Goal: Task Accomplishment & Management: Use online tool/utility

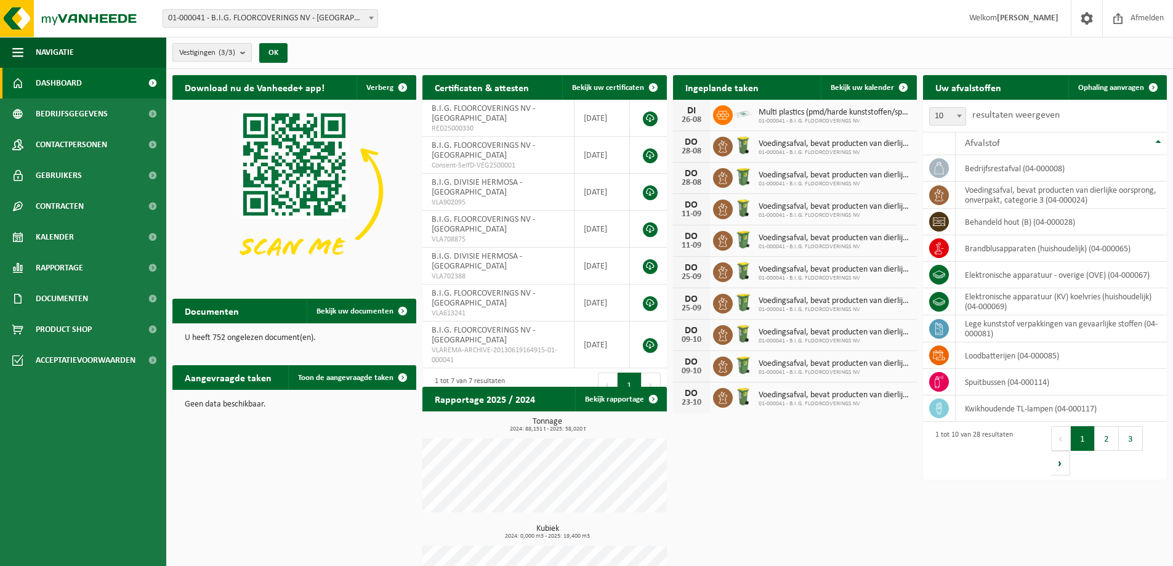
click at [244, 52] on b "submit" at bounding box center [245, 52] width 11 height 17
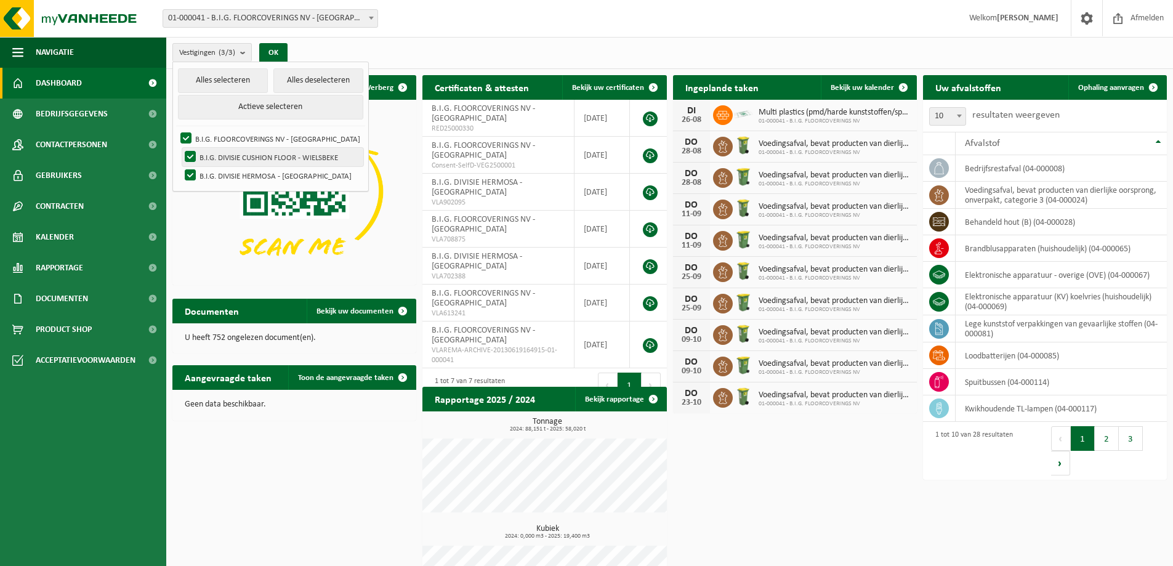
click at [193, 158] on label "B.I.G. DIVISIE CUSHION FLOOR - WIELSBEKE" at bounding box center [272, 157] width 181 height 18
click at [180, 148] on input "B.I.G. DIVISIE CUSHION FLOOR - WIELSBEKE" at bounding box center [180, 147] width 1 height 1
checkbox input "false"
click at [190, 175] on label "B.I.G. DIVISIE HERMOSA - [GEOGRAPHIC_DATA]" at bounding box center [272, 175] width 181 height 18
click at [180, 166] on input "B.I.G. DIVISIE HERMOSA - [GEOGRAPHIC_DATA]" at bounding box center [180, 166] width 1 height 1
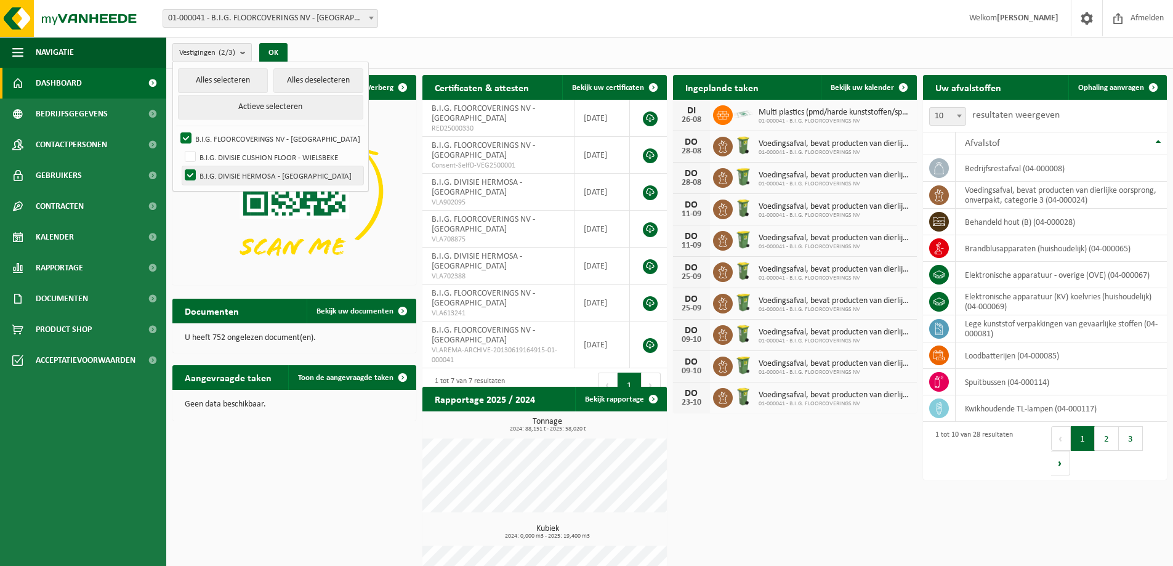
checkbox input "false"
click at [281, 54] on button "OK" at bounding box center [273, 53] width 28 height 20
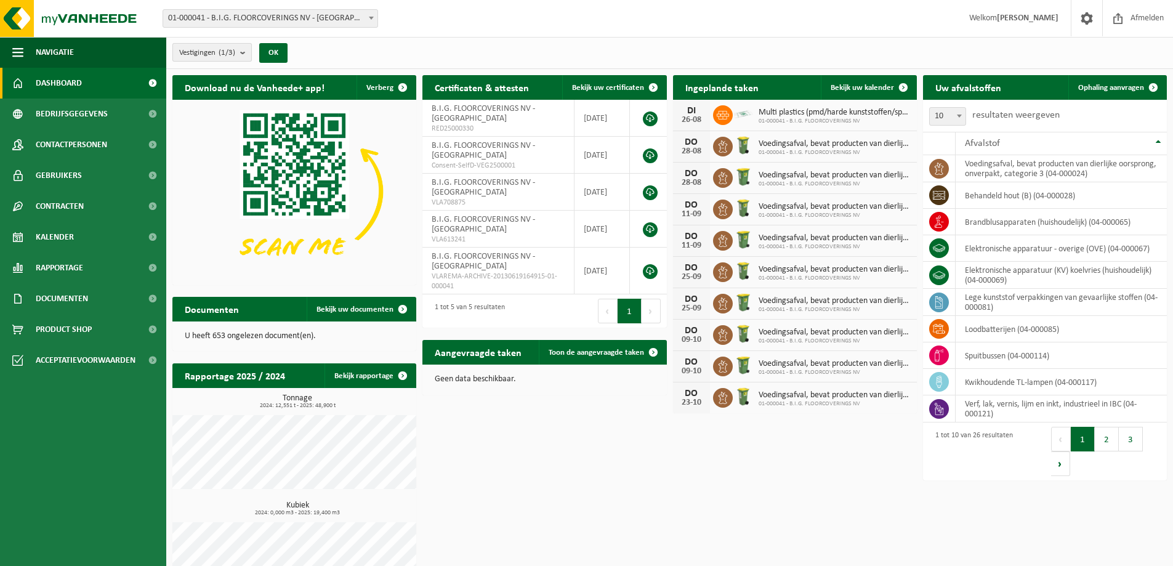
click at [249, 56] on b "submit" at bounding box center [245, 52] width 11 height 17
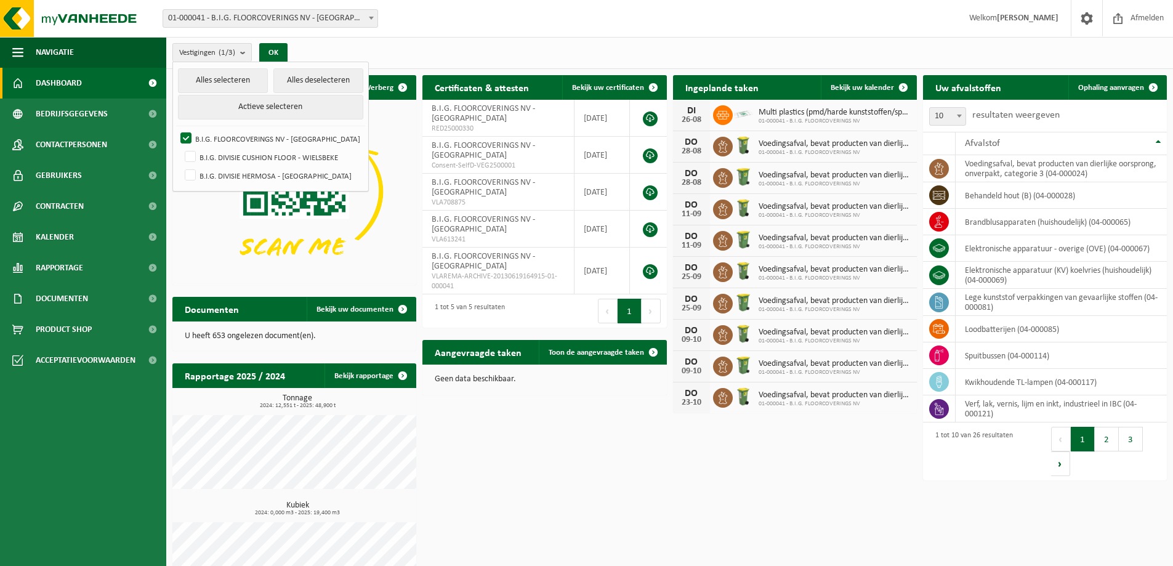
click at [447, 46] on div "Vestigingen (1/3) Alles selecteren Alles deselecteren Actieve selecteren B.I.G.…" at bounding box center [669, 53] width 1007 height 32
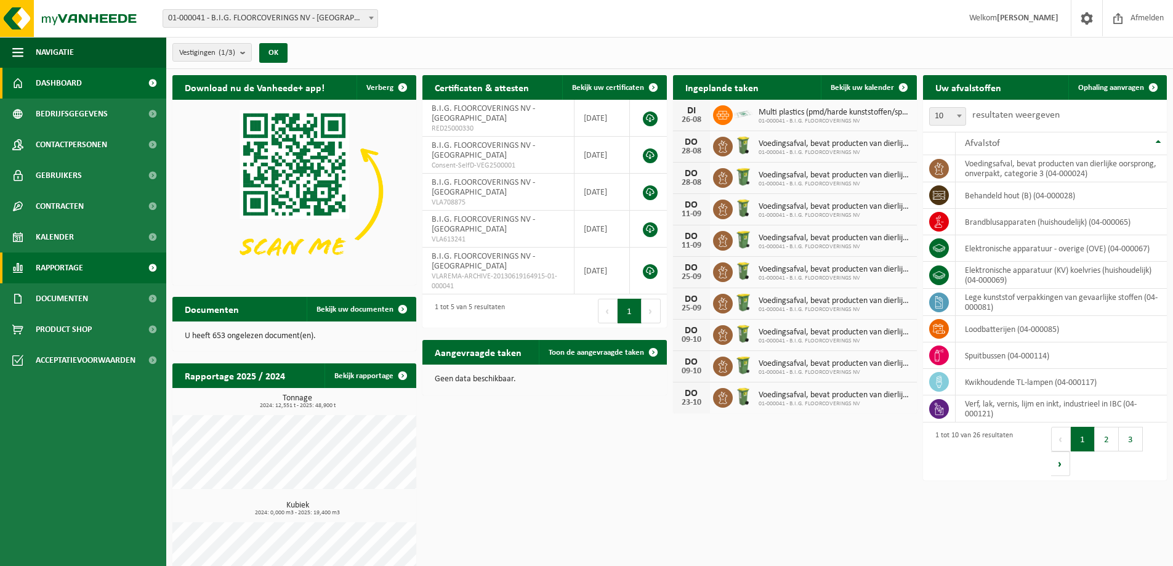
click at [82, 268] on span "Rapportage" at bounding box center [59, 268] width 47 height 31
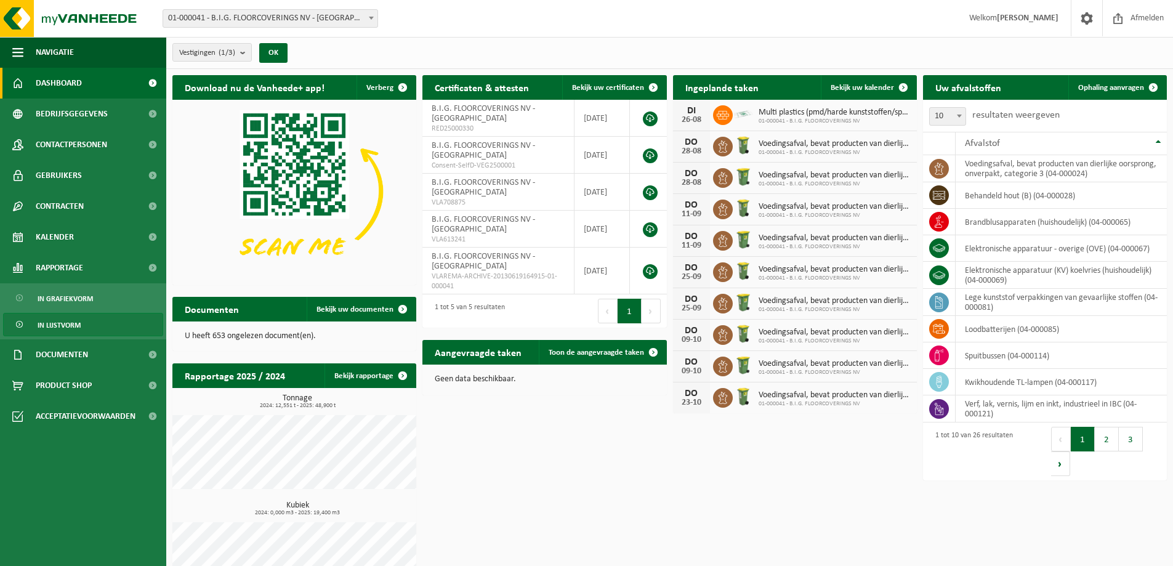
click at [65, 328] on span "In lijstvorm" at bounding box center [59, 325] width 43 height 23
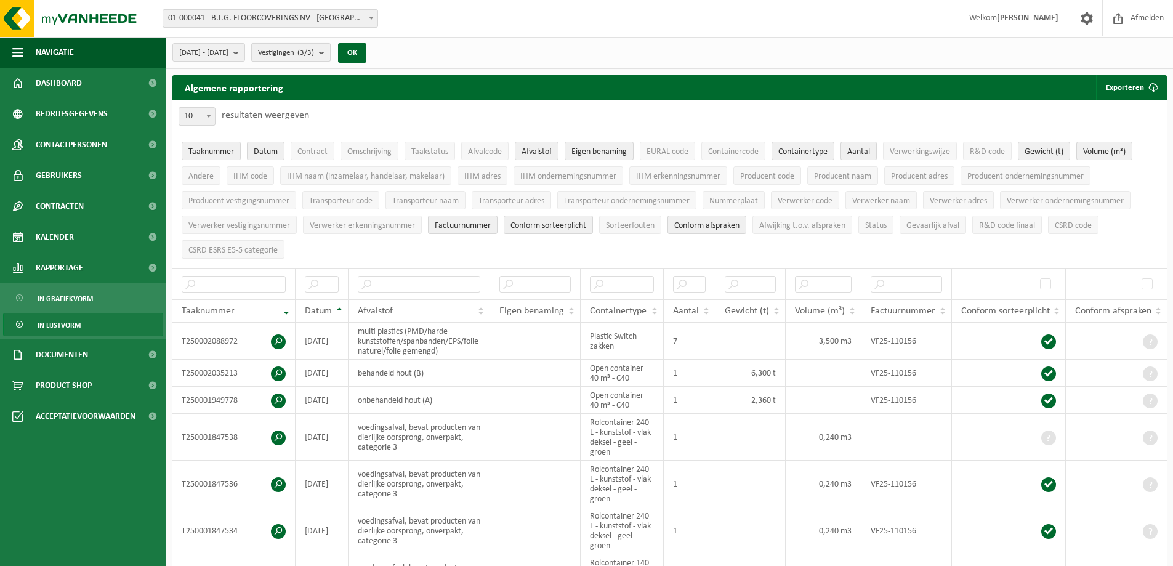
click at [314, 58] on span "Vestigingen (3/3)" at bounding box center [286, 53] width 56 height 18
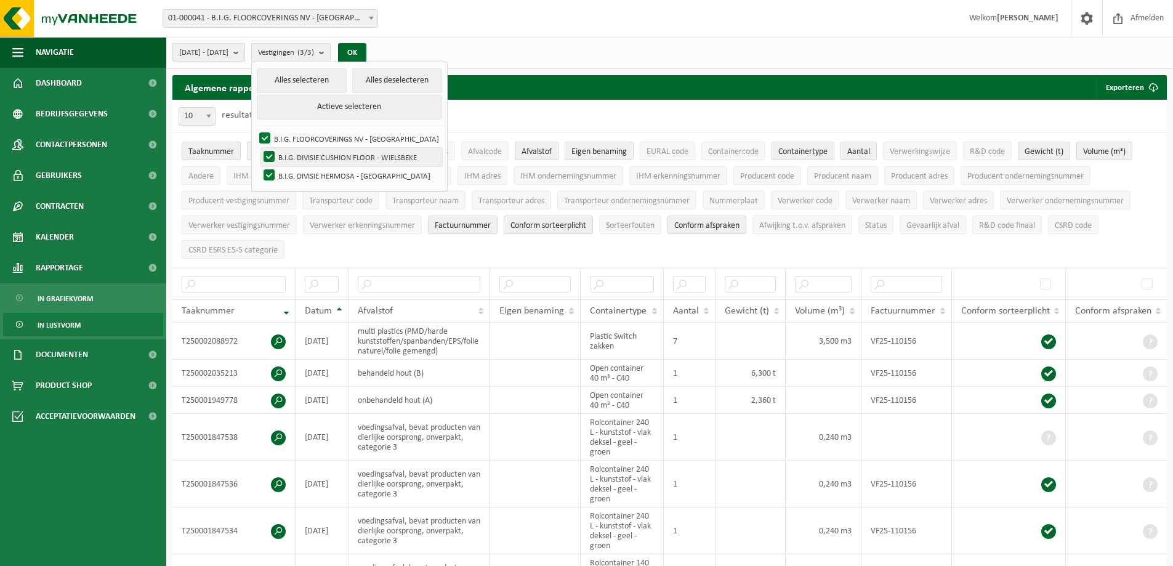
click at [303, 153] on label "B.I.G. DIVISIE CUSHION FLOOR - WIELSBEKE" at bounding box center [351, 157] width 181 height 18
click at [259, 148] on input "B.I.G. DIVISIE CUSHION FLOOR - WIELSBEKE" at bounding box center [259, 147] width 1 height 1
checkbox input "false"
click at [303, 170] on label "B.I.G. DIVISIE HERMOSA - [GEOGRAPHIC_DATA]" at bounding box center [351, 175] width 181 height 18
click at [259, 166] on input "B.I.G. DIVISIE HERMOSA - [GEOGRAPHIC_DATA]" at bounding box center [259, 166] width 1 height 1
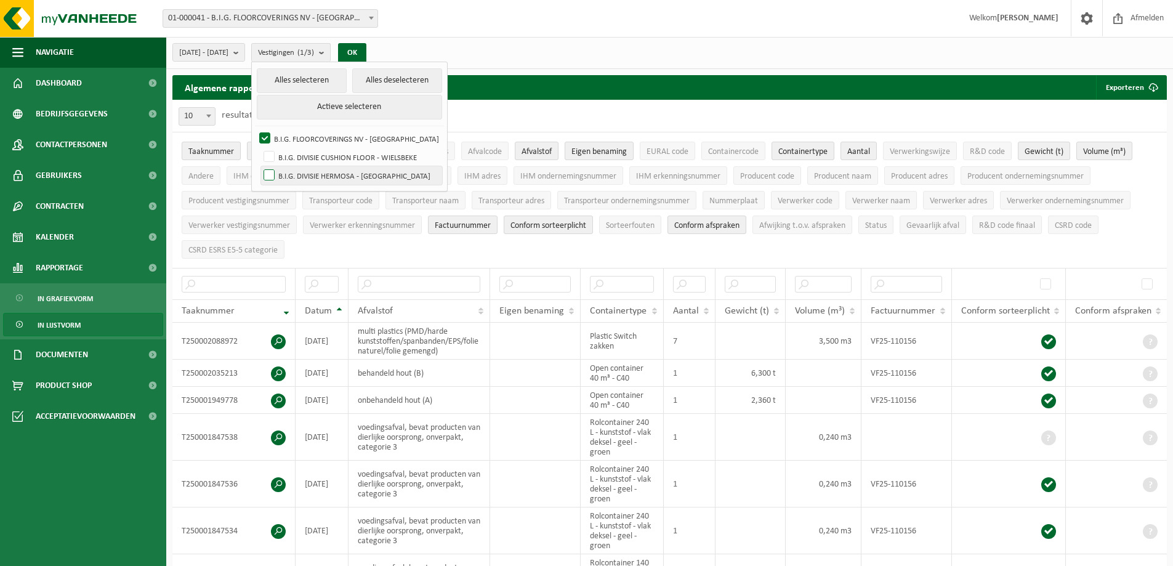
click at [300, 176] on label "B.I.G. DIVISIE HERMOSA - [GEOGRAPHIC_DATA]" at bounding box center [351, 175] width 181 height 18
click at [259, 166] on input "B.I.G. DIVISIE HERMOSA - [GEOGRAPHIC_DATA]" at bounding box center [259, 166] width 1 height 1
checkbox input "true"
click at [336, 81] on button "Alles selecteren" at bounding box center [302, 80] width 90 height 25
click at [304, 154] on label "B.I.G. DIVISIE CUSHION FLOOR - WIELSBEKE" at bounding box center [351, 157] width 181 height 18
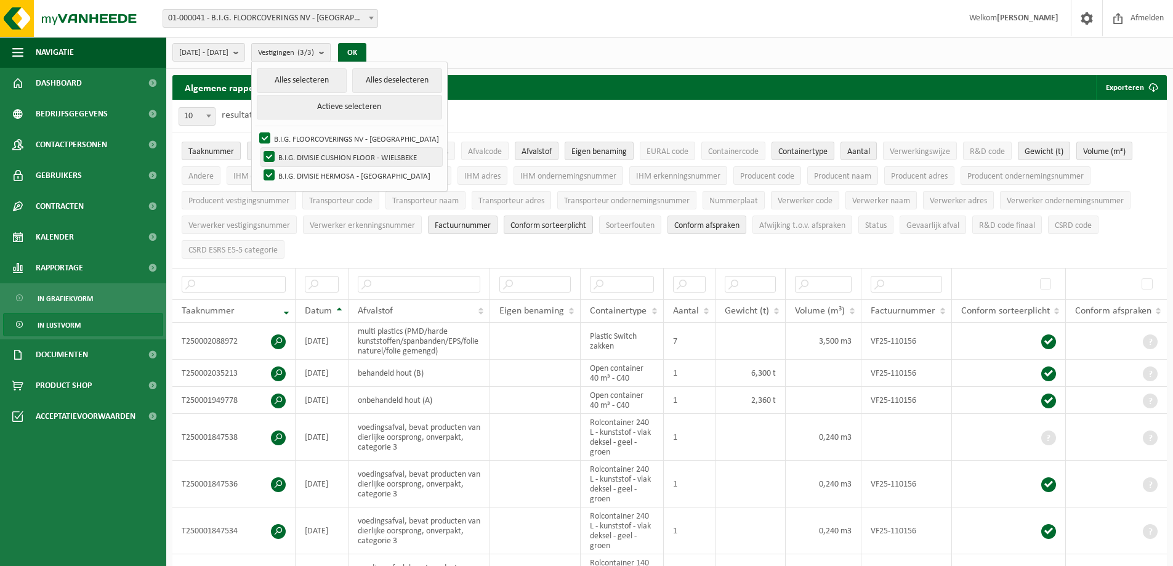
click at [259, 148] on input "B.I.G. DIVISIE CUSHION FLOOR - WIELSBEKE" at bounding box center [259, 147] width 1 height 1
checkbox input "false"
click at [367, 51] on button "OK" at bounding box center [352, 53] width 28 height 20
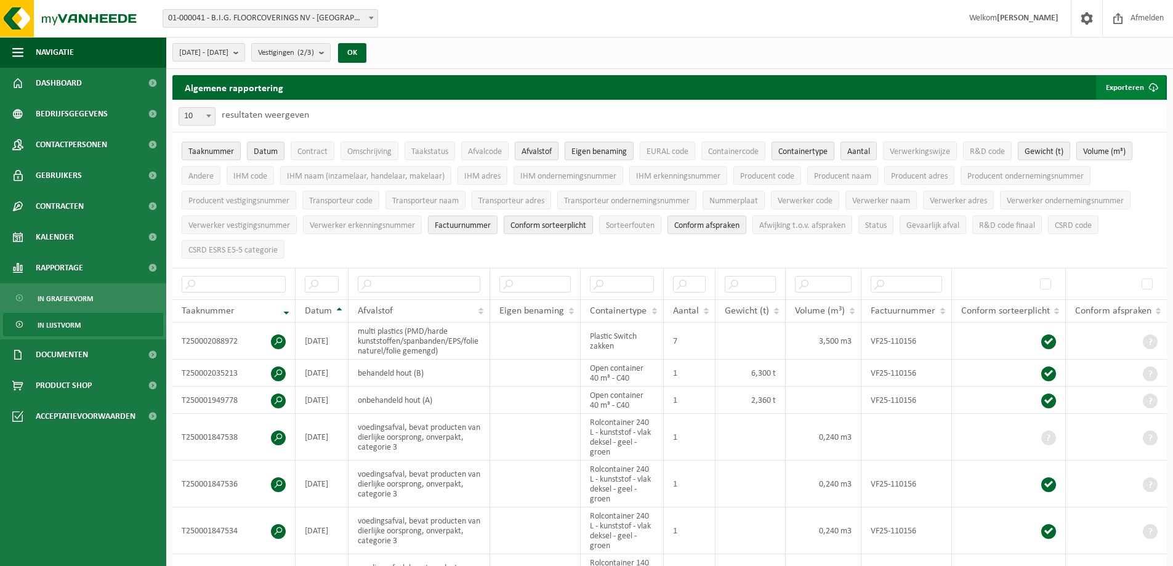
click at [1148, 90] on span "submit" at bounding box center [1153, 87] width 25 height 25
click at [1120, 138] on link "Alle beschikbare kolommen" at bounding box center [1109, 136] width 111 height 25
click at [245, 54] on b "submit" at bounding box center [238, 52] width 11 height 17
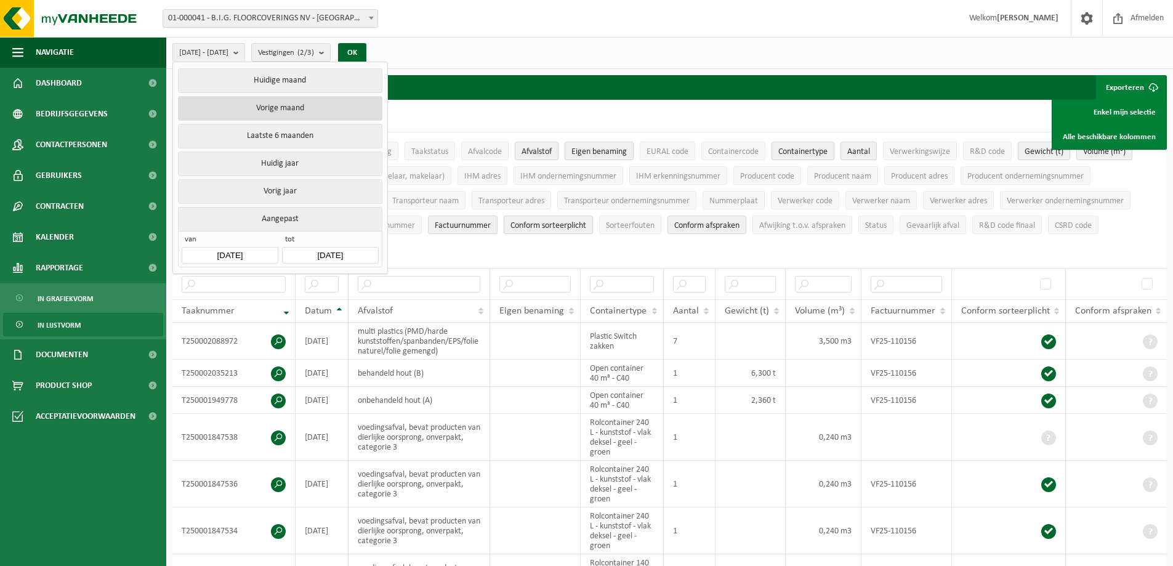
click at [268, 110] on button "Vorige maand" at bounding box center [280, 108] width 204 height 25
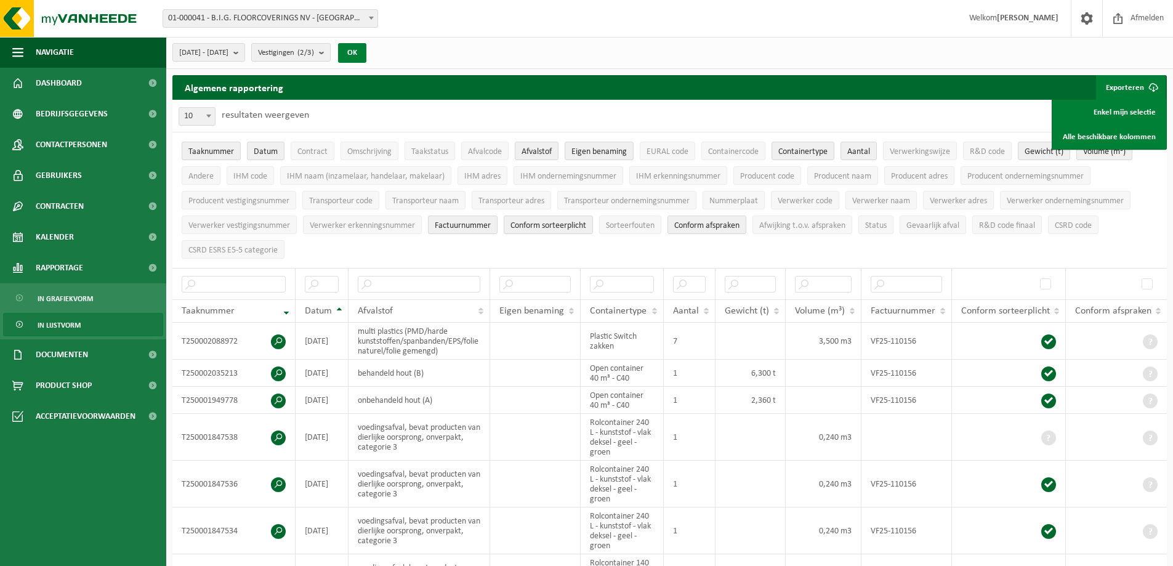
click at [367, 46] on button "OK" at bounding box center [352, 53] width 28 height 20
click at [1126, 137] on link "Alle beschikbare kolommen" at bounding box center [1109, 136] width 111 height 25
